Goal: Information Seeking & Learning: Learn about a topic

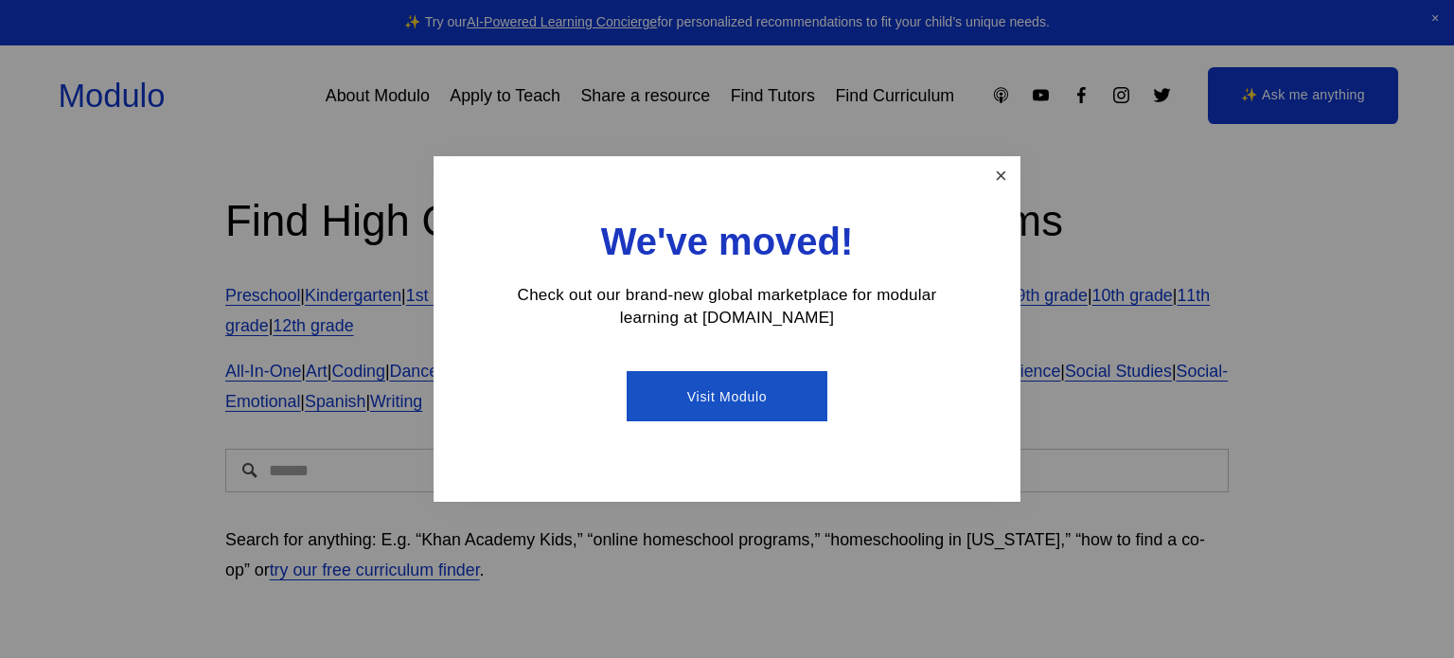
click at [997, 185] on link "Close" at bounding box center [1001, 175] width 33 height 33
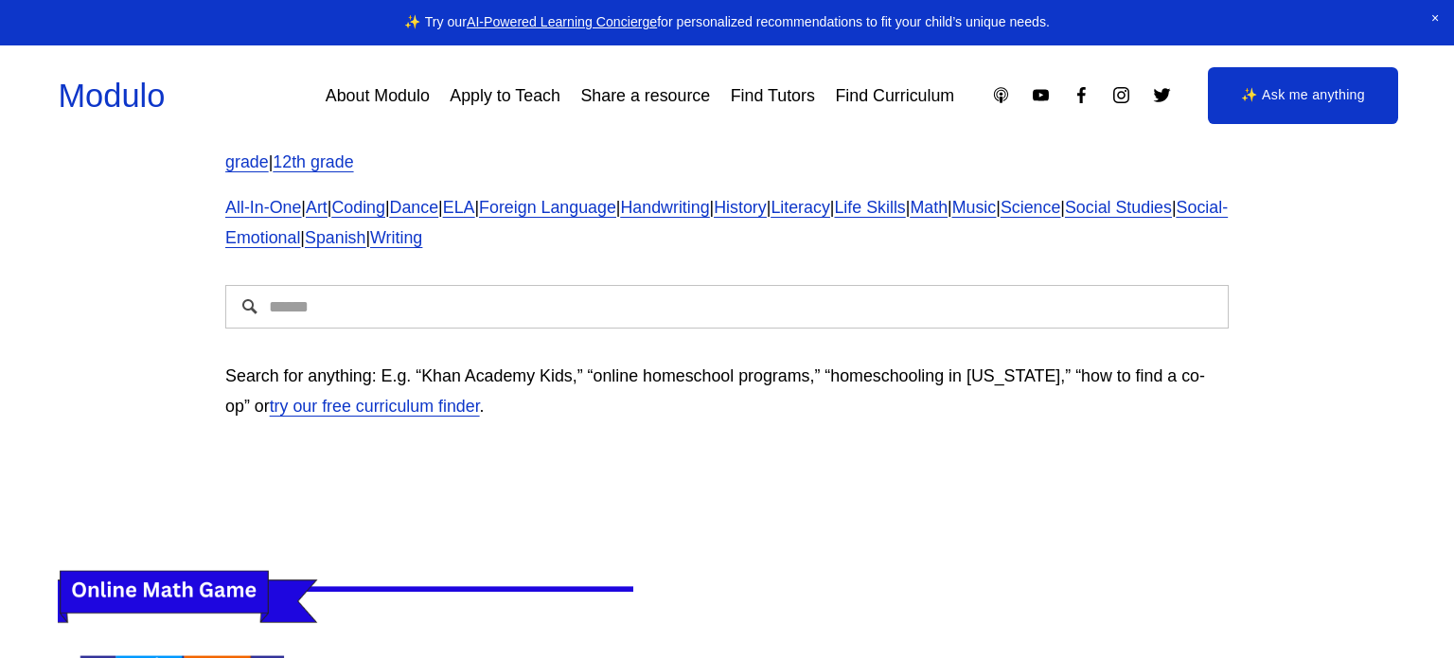
scroll to position [163, 0]
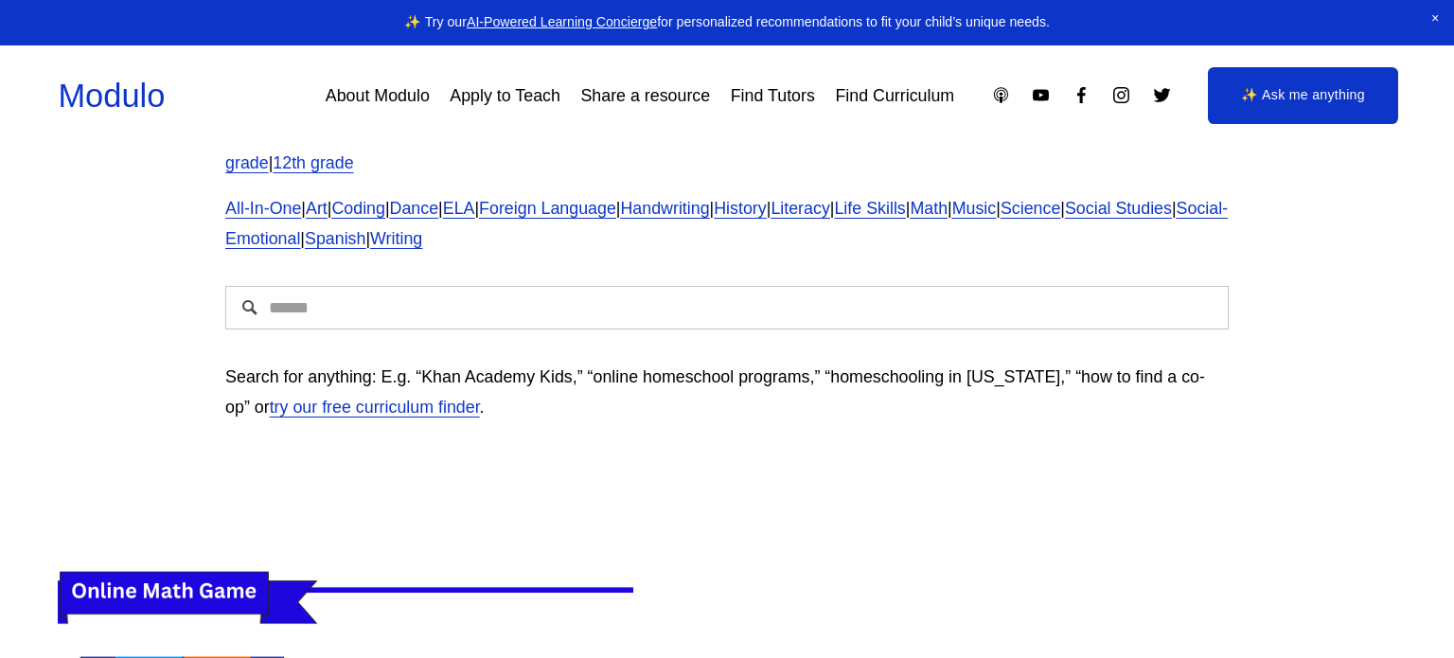
click at [417, 313] on input "Search" at bounding box center [727, 308] width 1004 height 44
type input "*"
type input "**********"
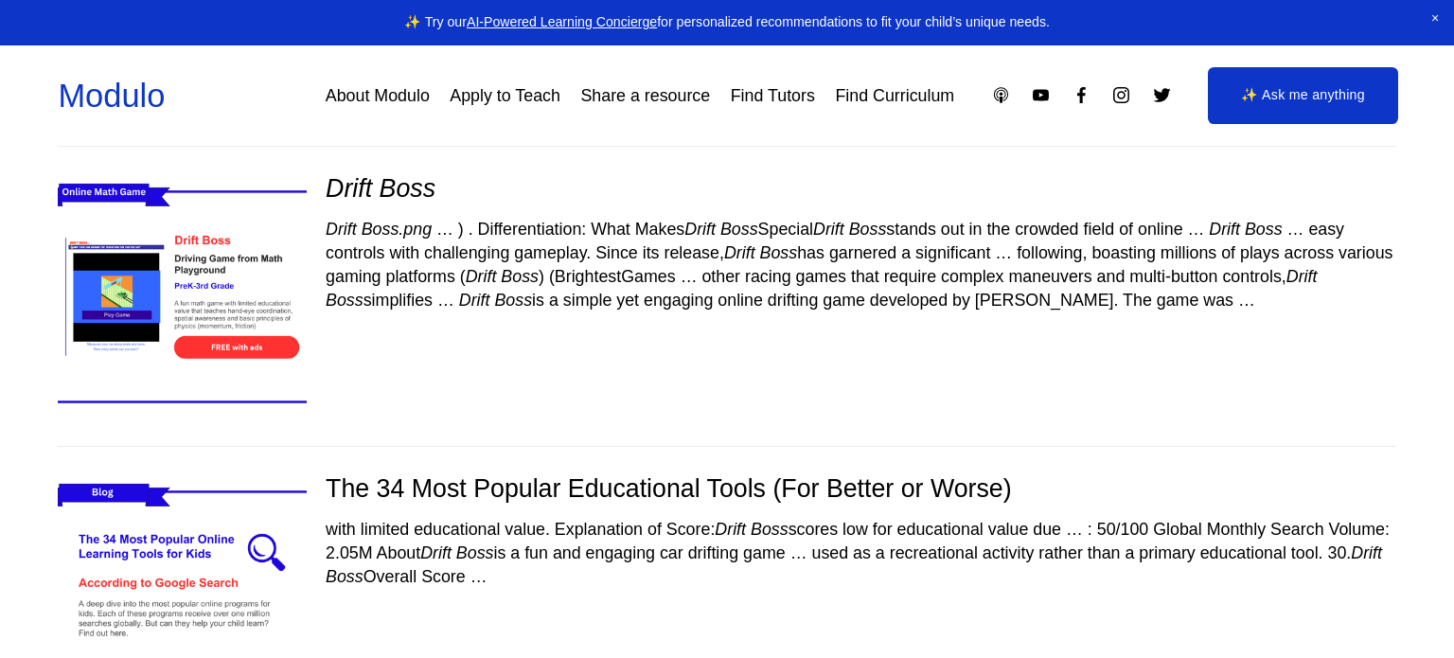
scroll to position [165, 0]
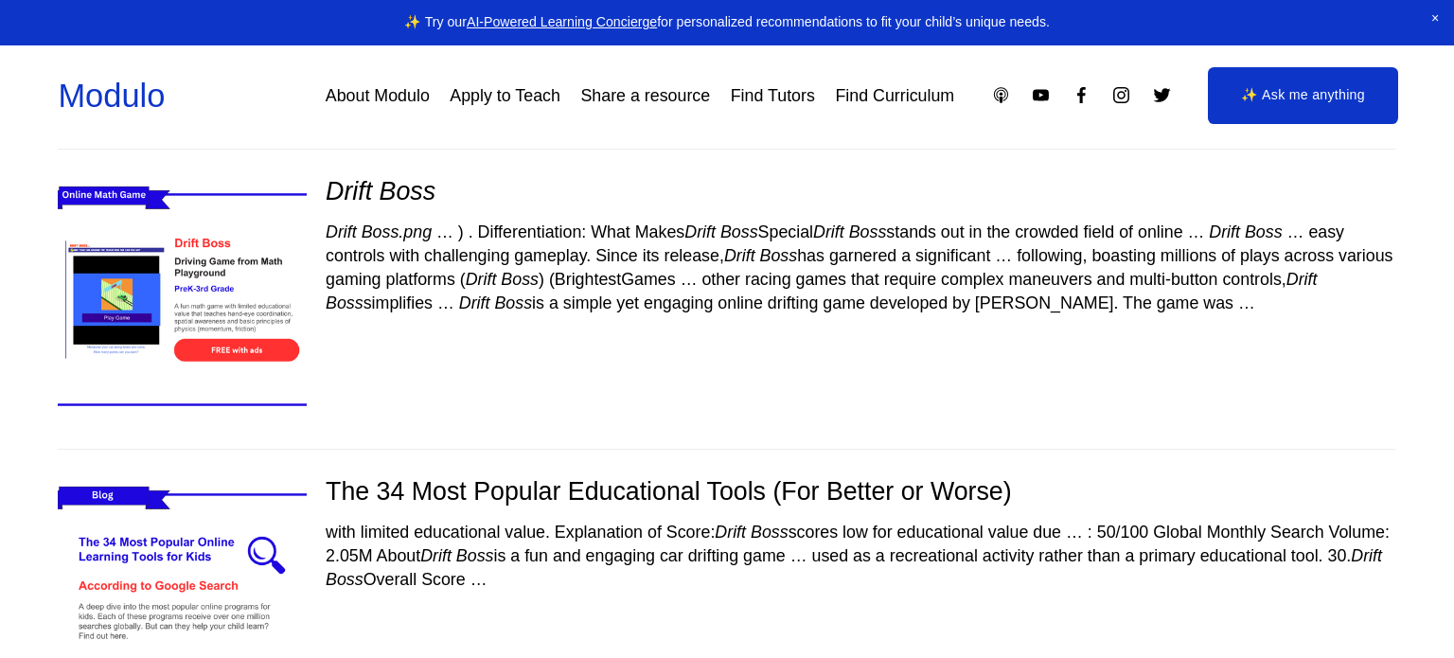
click at [245, 304] on img at bounding box center [182, 299] width 296 height 249
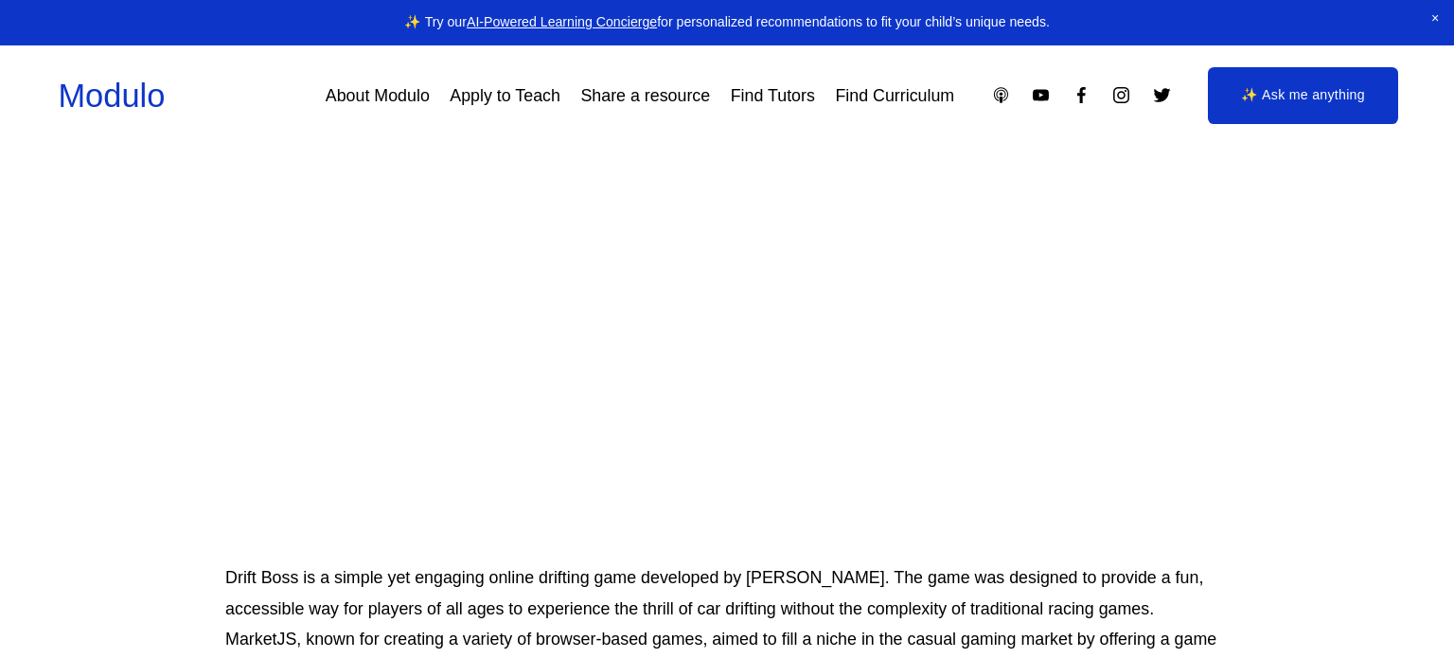
click at [722, 242] on div at bounding box center [727, 531] width 1004 height 1134
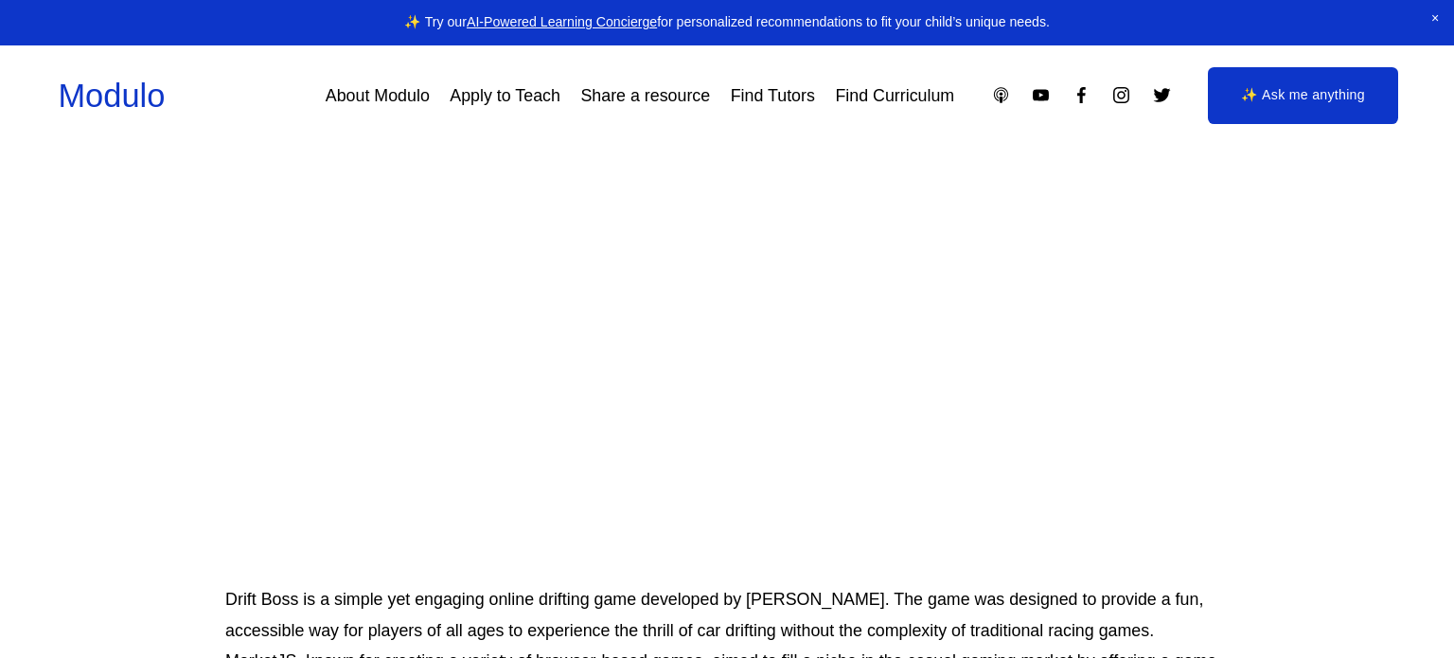
click at [722, 242] on div at bounding box center [727, 553] width 1004 height 1134
